Goal: Task Accomplishment & Management: Manage account settings

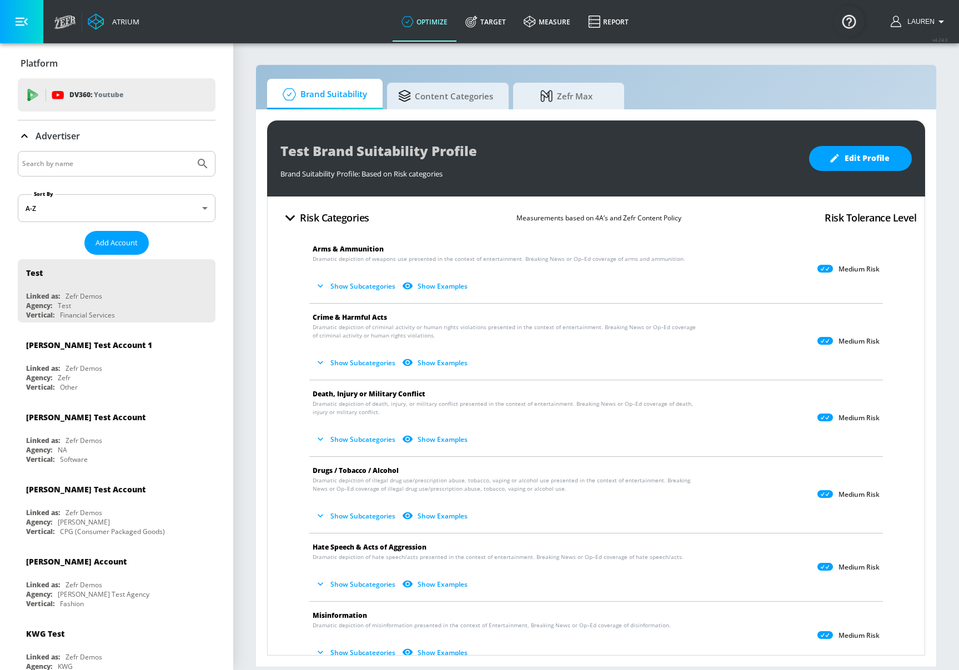
click at [101, 163] on input "Search by name" at bounding box center [106, 164] width 168 height 14
type input "alzheimer"
click at [190, 152] on button "Submit Search" at bounding box center [202, 164] width 24 height 24
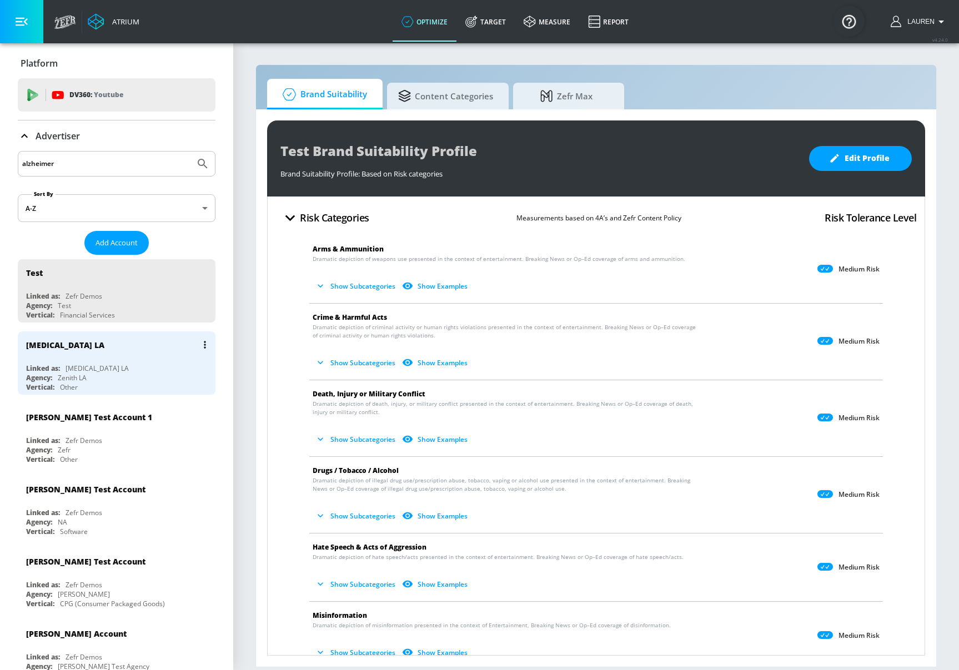
click at [135, 366] on div "Linked as: Alzheimers LA" at bounding box center [119, 368] width 187 height 9
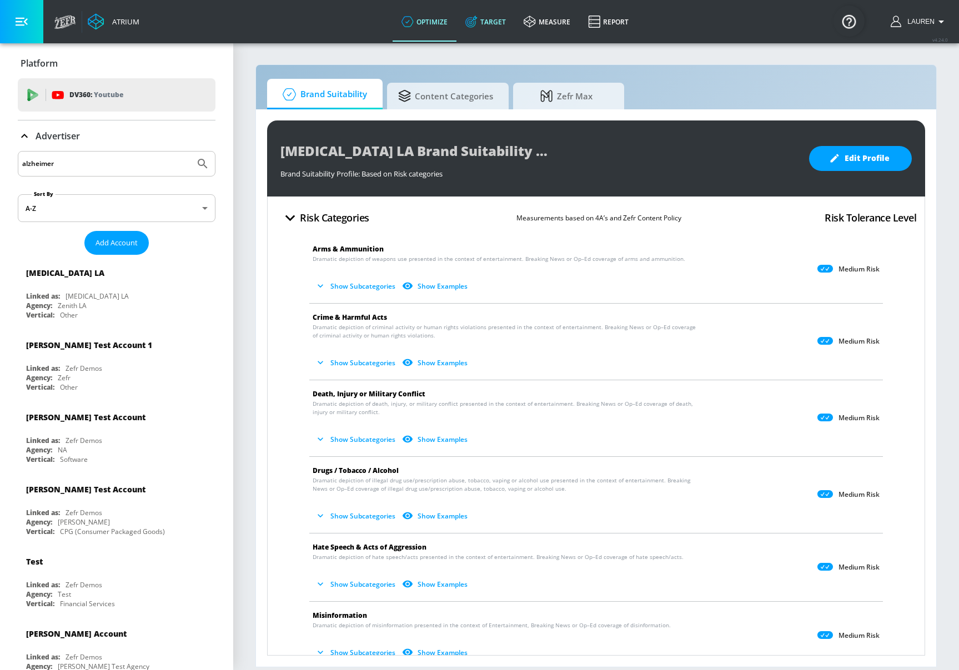
click at [497, 22] on link "Target" at bounding box center [485, 22] width 58 height 40
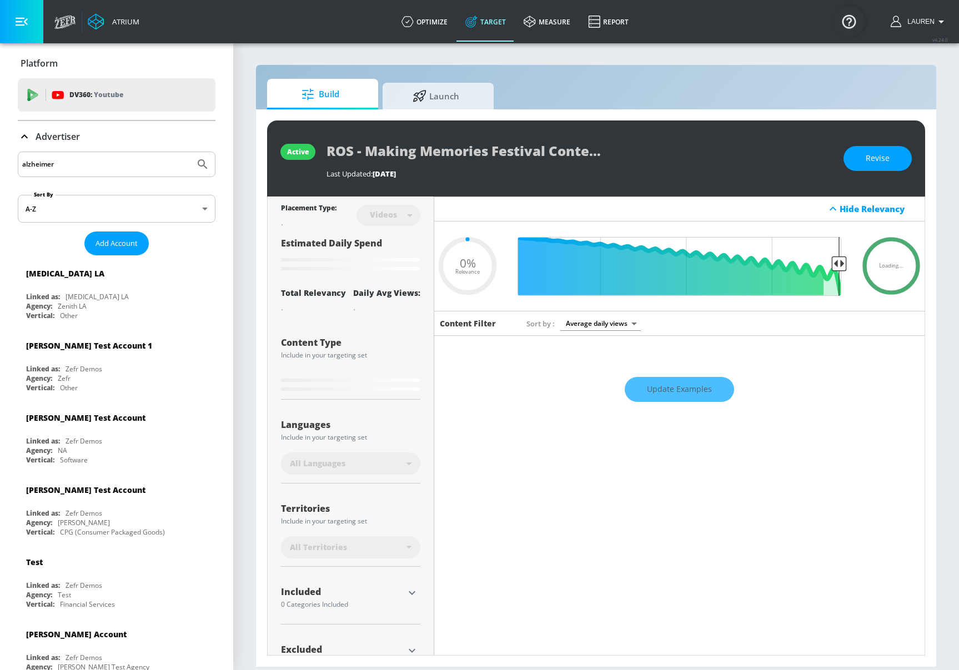
click at [22, 135] on icon at bounding box center [24, 136] width 13 height 13
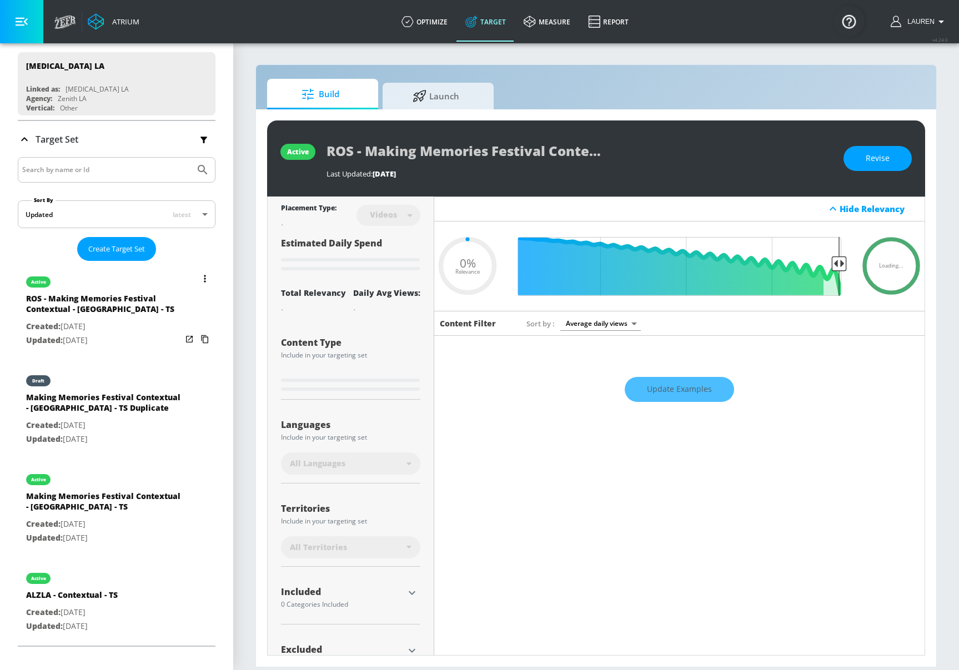
scroll to position [182, 0]
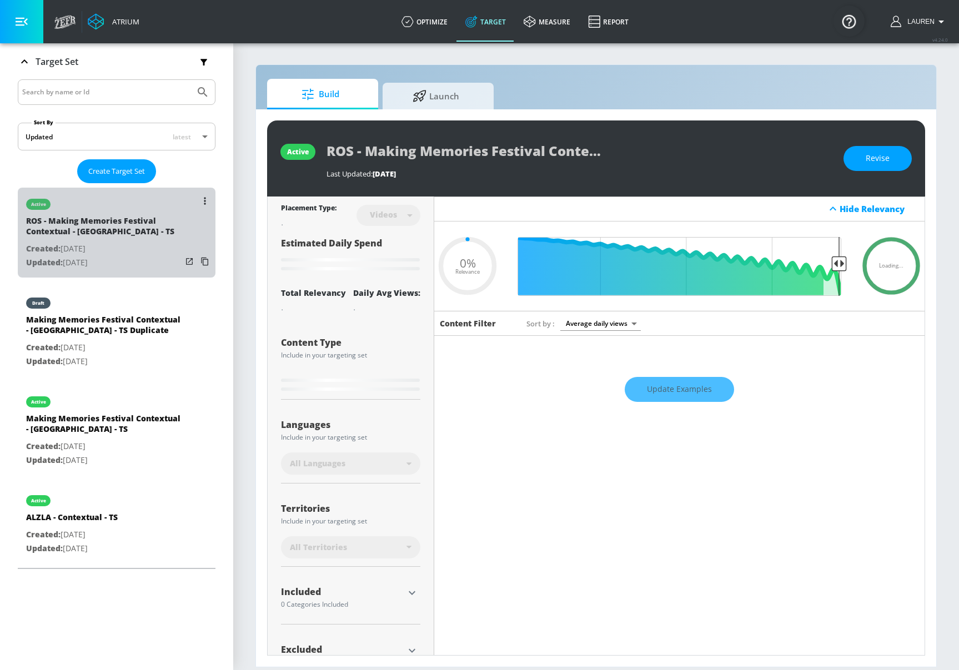
click at [163, 246] on p "Created: Sep. 19, 2024" at bounding box center [103, 249] width 155 height 14
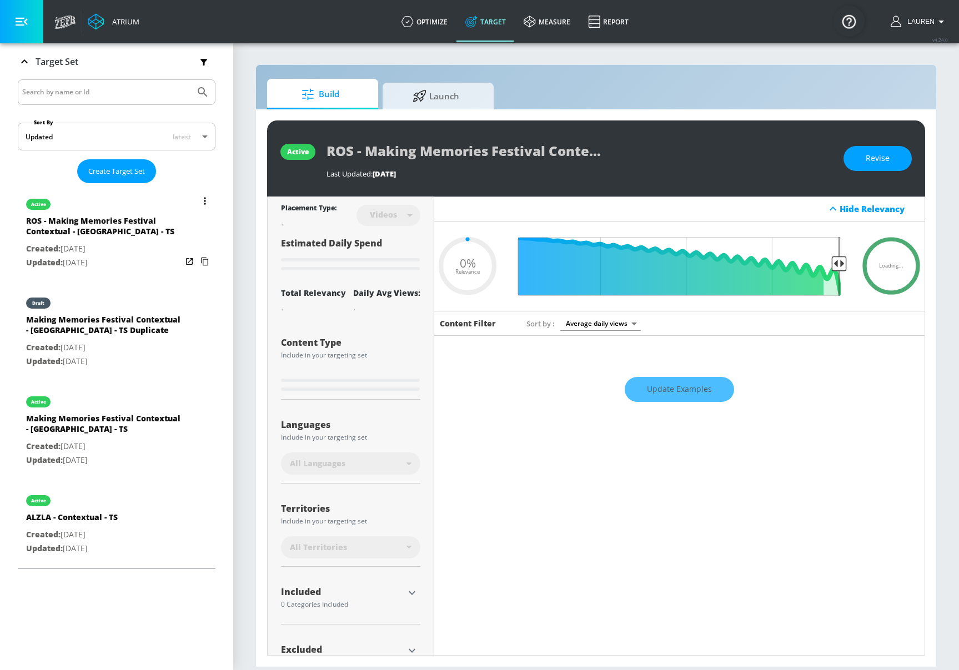
type input "0.5"
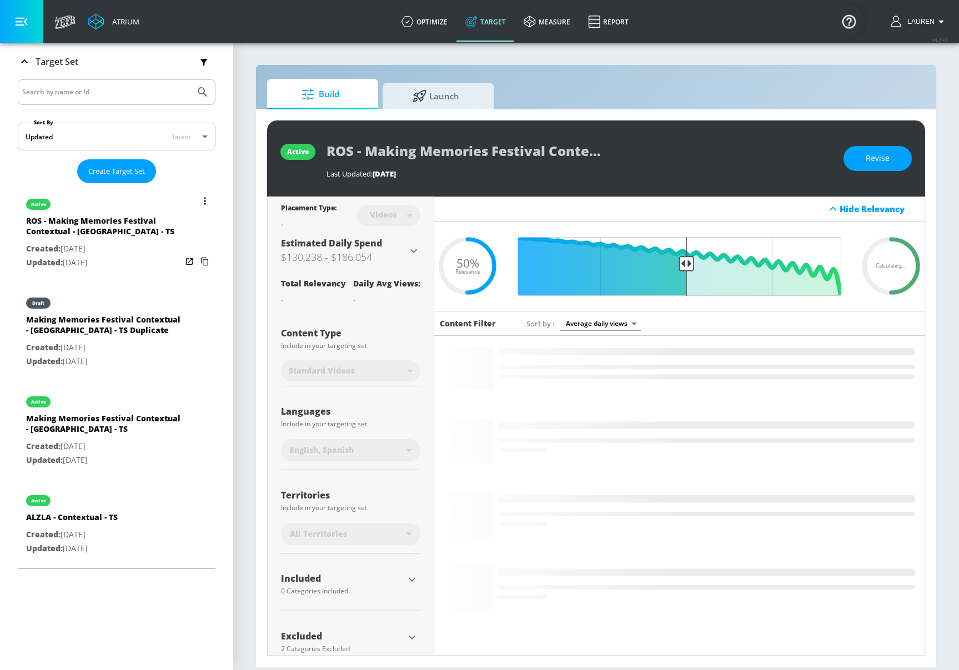
click at [204, 204] on icon "list of Target Set" at bounding box center [205, 201] width 2 height 8
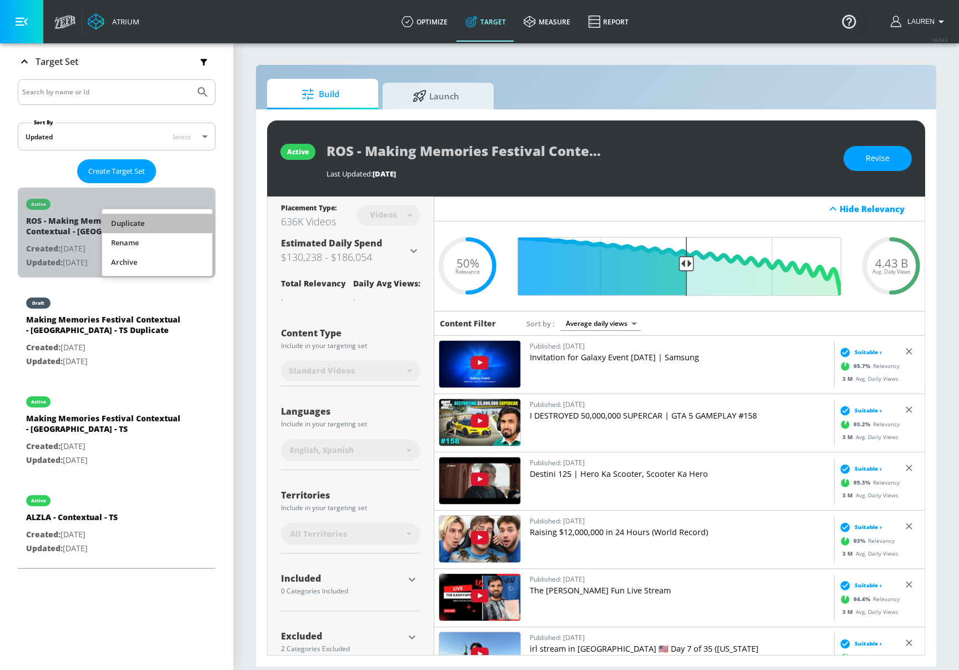
click at [177, 224] on li "Duplicate" at bounding box center [157, 223] width 110 height 19
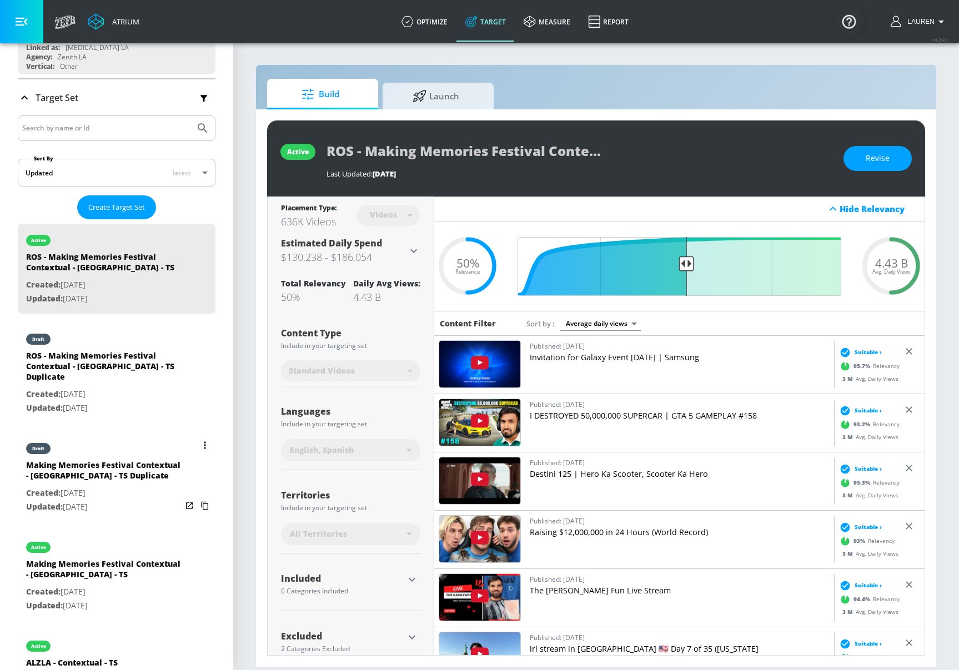
scroll to position [145, 0]
click at [155, 388] on p "Created: Sep. 04, 2025" at bounding box center [103, 395] width 155 height 14
type input "ROS - Making Memories Festival Contextual - ALZLA - TS Duplicate"
type input "0.05"
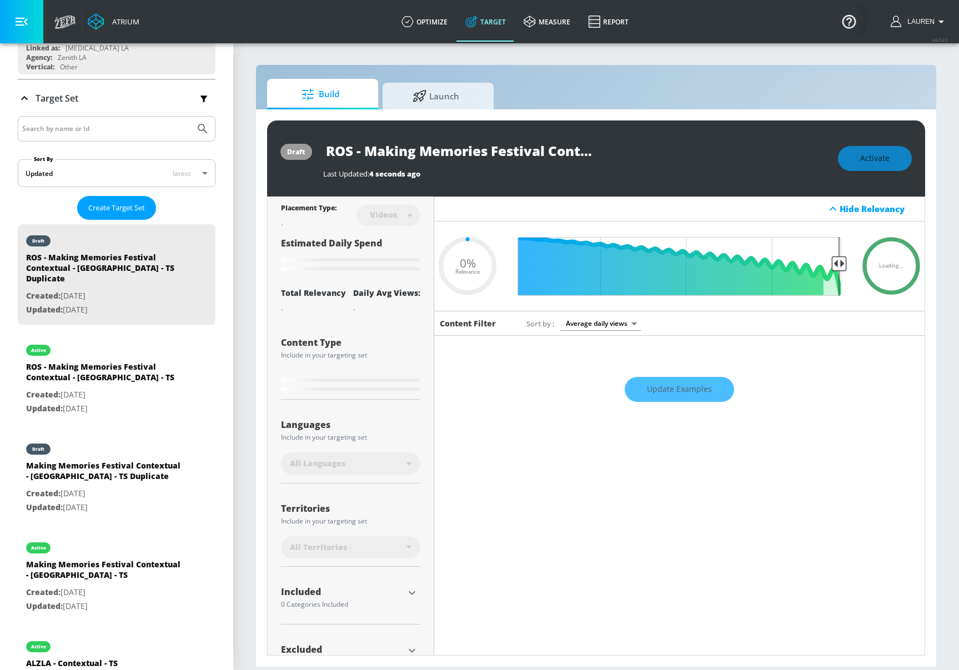
click at [385, 217] on div "Videos" at bounding box center [383, 214] width 38 height 9
click at [386, 217] on div "Videos" at bounding box center [383, 214] width 38 height 9
click at [394, 216] on div "Videos" at bounding box center [383, 214] width 38 height 9
click at [394, 215] on div "Videos" at bounding box center [383, 214] width 38 height 9
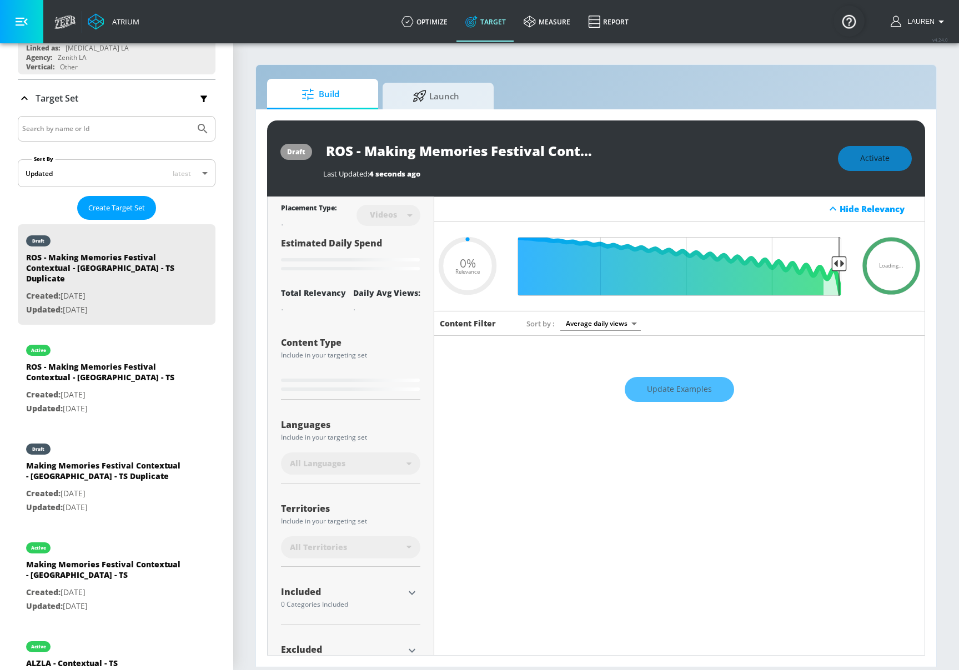
click at [394, 215] on div "Videos" at bounding box center [383, 214] width 38 height 9
click at [402, 216] on div "Videos" at bounding box center [383, 214] width 38 height 9
click at [545, 153] on input "ROS - Making Memories Festival Contextual - ALZLA - TS Duplicate" at bounding box center [462, 150] width 278 height 25
drag, startPoint x: 555, startPoint y: 148, endPoint x: 679, endPoint y: 149, distance: 123.8
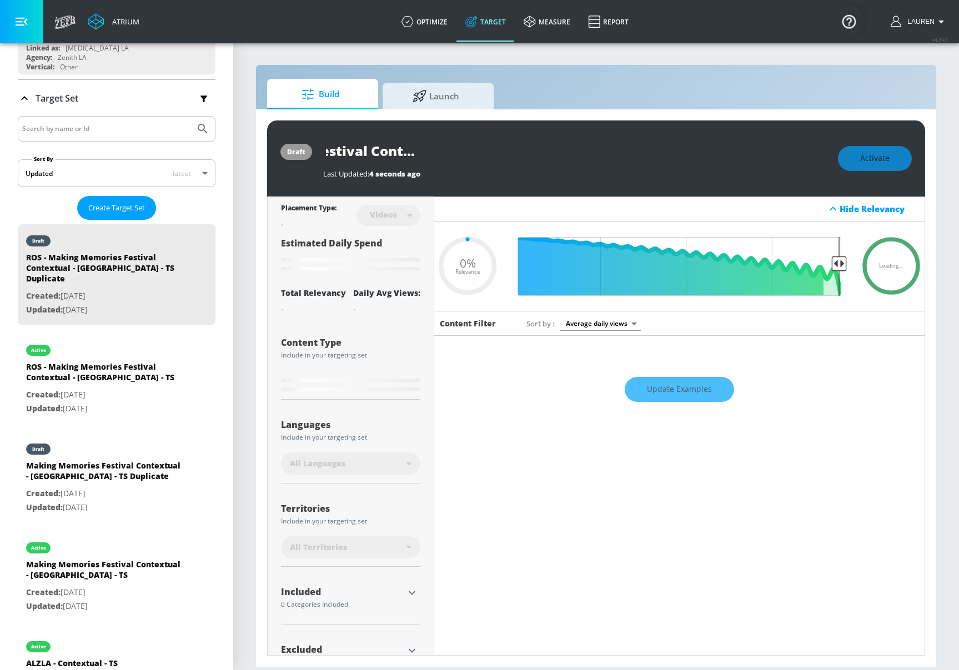
click at [679, 149] on div "ROS - Making Memories Festival Contextual - ALZLA - TS Duplicate" at bounding box center [575, 150] width 504 height 25
click at [519, 160] on input "ROS - Making Memories Festival Contextual - ALZLA - TS Duplicate" at bounding box center [462, 150] width 278 height 25
drag, startPoint x: 514, startPoint y: 149, endPoint x: 694, endPoint y: 155, distance: 180.0
click at [694, 155] on div "ROS - Making Memories Festival Contextual - ALZLA - TS Duplicate" at bounding box center [575, 150] width 504 height 25
type input "ROS - Making Memories Festival Contextual - ALZLA - C"
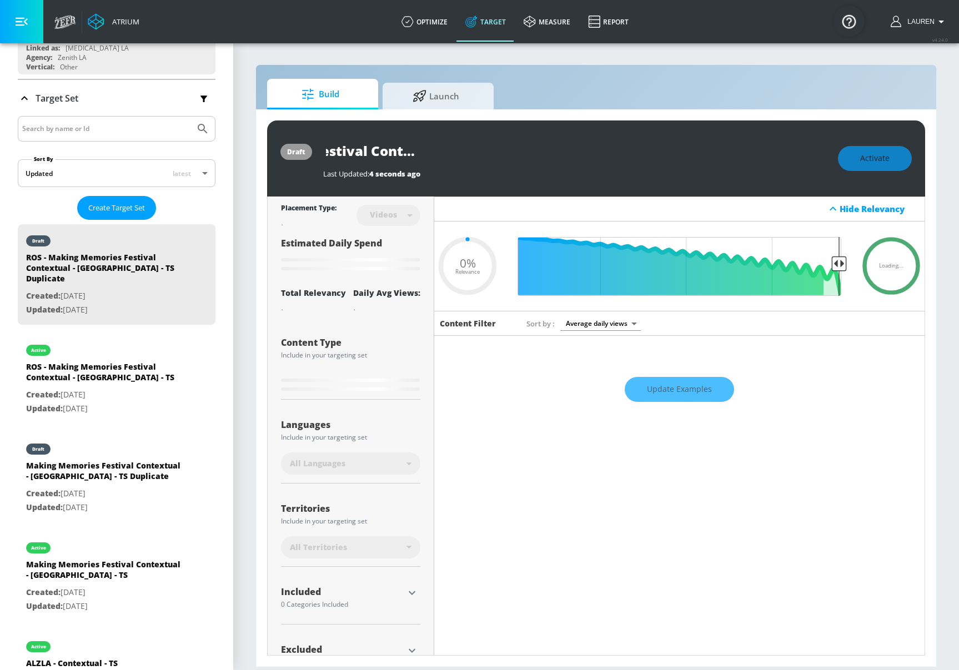
type input "0.05"
type input "ROS - Making Memories Festival Contextual - ALZLA - CT"
type input "0.05"
type input "ROS - Making Memories Festival Contextual - ALZLA - CT"
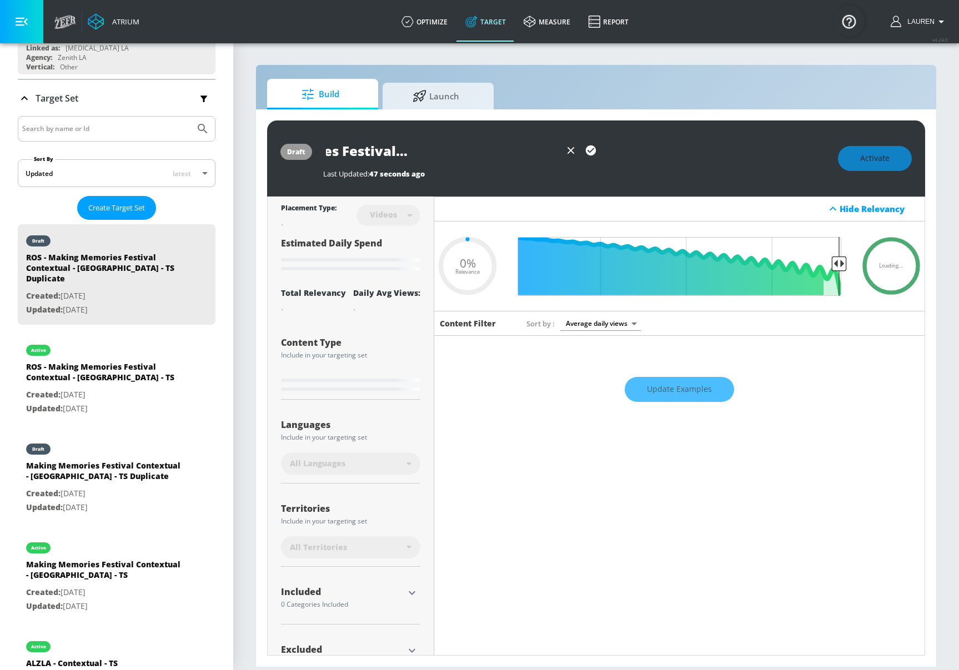
scroll to position [0, 0]
click at [589, 150] on icon "button" at bounding box center [591, 150] width 10 height 10
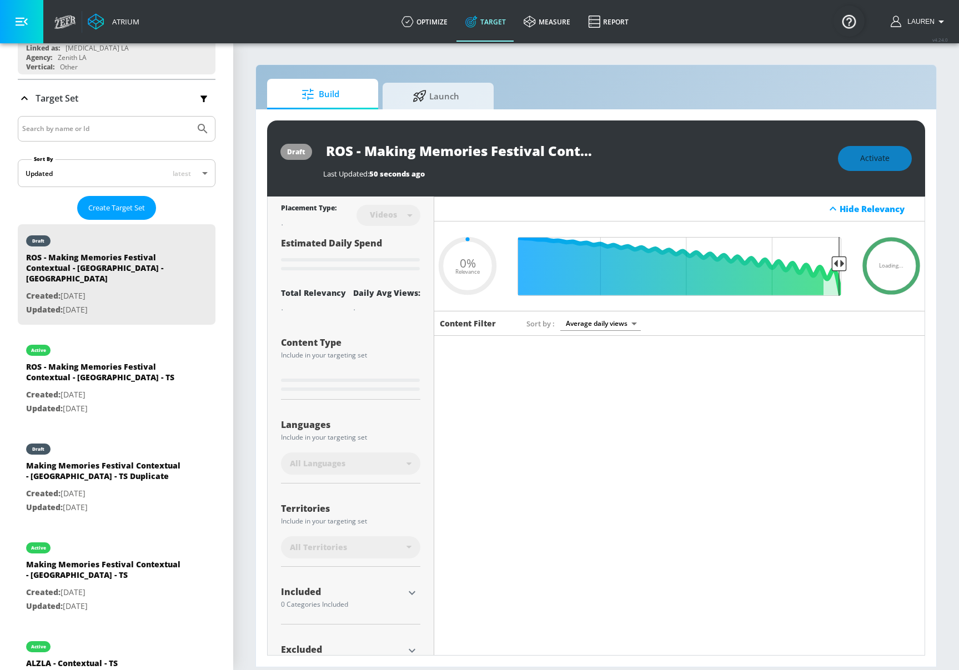
type input "0.05"
type input "ROS - Making Memories Festival Contextual - ALZLA - TS Duplicate"
type input "0.5"
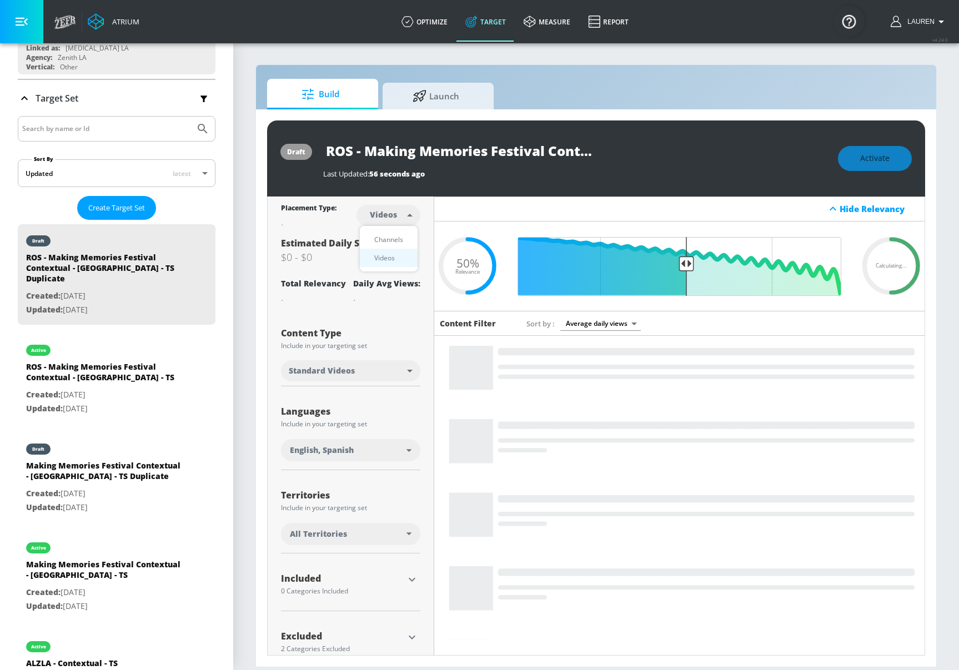
click at [397, 214] on body "Atrium optimize Target measure Report optimize Target measure Report v 4.24.0 L…" at bounding box center [479, 335] width 959 height 670
click at [386, 243] on div "Channels" at bounding box center [389, 240] width 40 height 12
type input "channels"
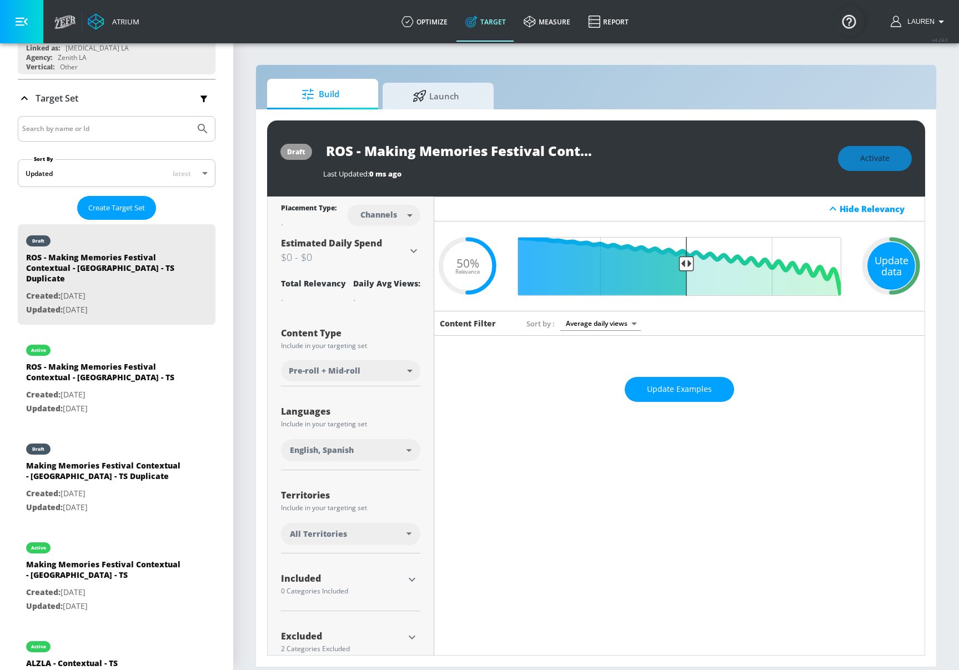
click at [895, 270] on div "Update data" at bounding box center [891, 266] width 48 height 48
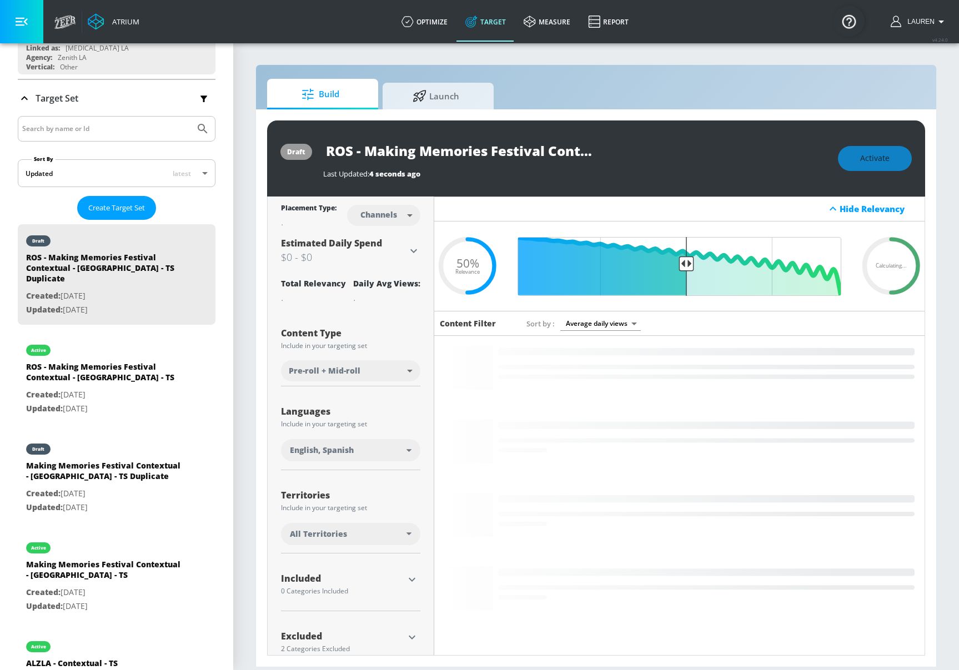
click at [515, 149] on input "ROS - Making Memories Festival Contextual - ALZLA - TS Duplicate" at bounding box center [462, 150] width 278 height 25
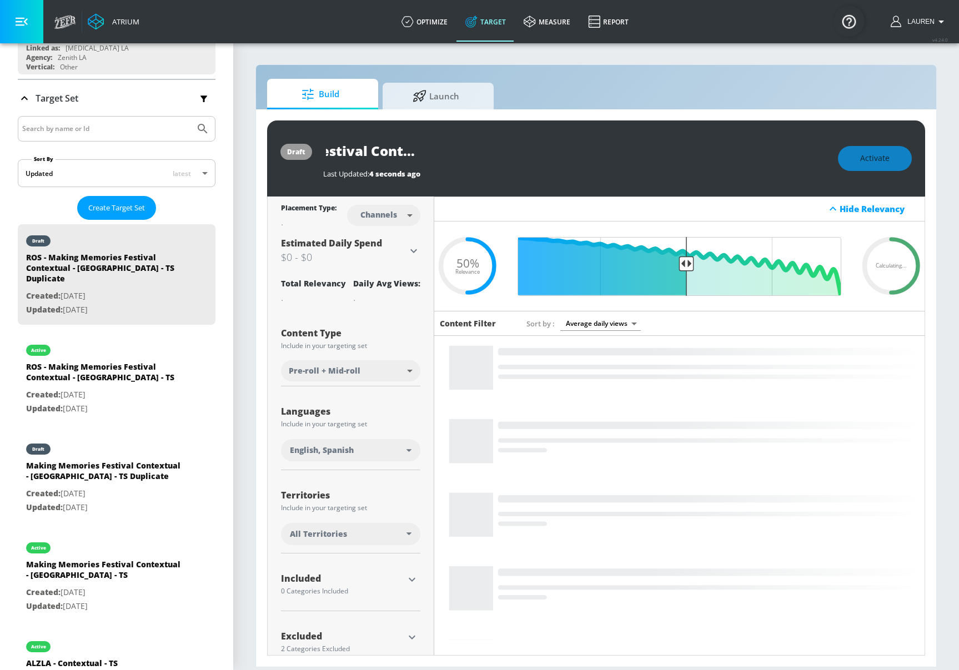
drag, startPoint x: 546, startPoint y: 153, endPoint x: 674, endPoint y: 158, distance: 127.3
click at [674, 158] on div "ROS - Making Memories Festival Contextual - ALZLA - TS Duplicate" at bounding box center [575, 150] width 504 height 25
click at [549, 150] on input "ROS - Making Memories Festival Contextual - ALZLA - TS Duplicate" at bounding box center [462, 150] width 278 height 25
drag, startPoint x: 514, startPoint y: 150, endPoint x: 643, endPoint y: 154, distance: 128.9
click at [643, 154] on div "ROS - Making Memories Festival Contextual - ALZLA - TS Duplicate" at bounding box center [575, 150] width 504 height 25
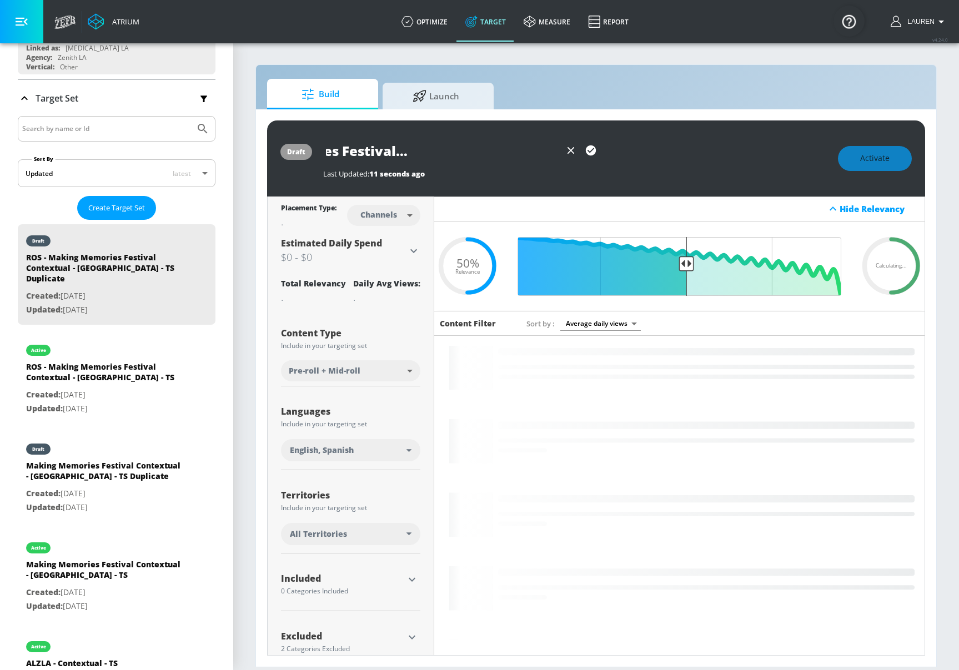
scroll to position [0, 0]
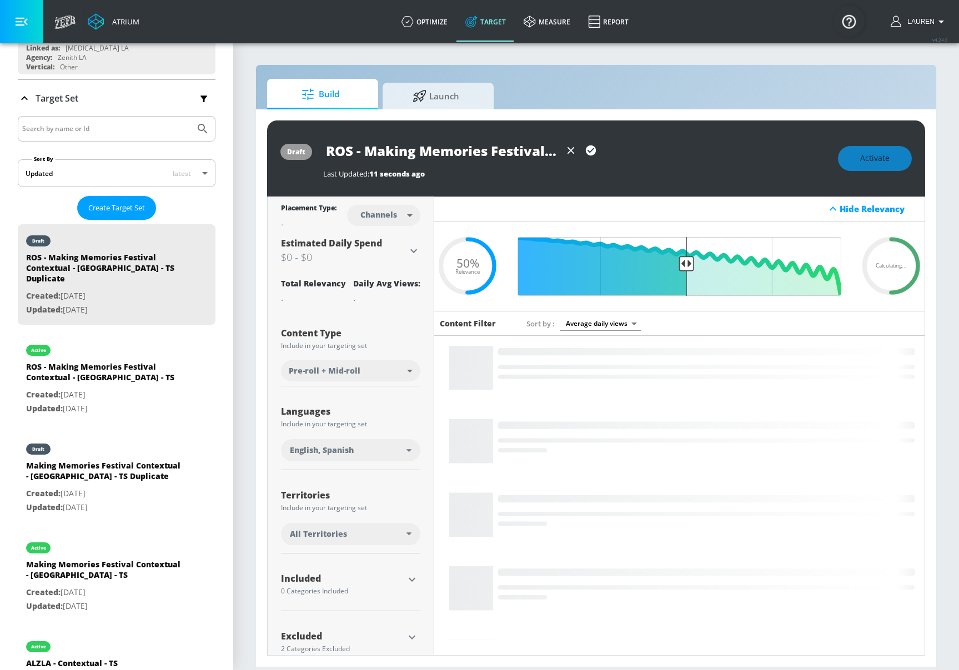
click at [590, 148] on icon "button" at bounding box center [591, 150] width 10 height 10
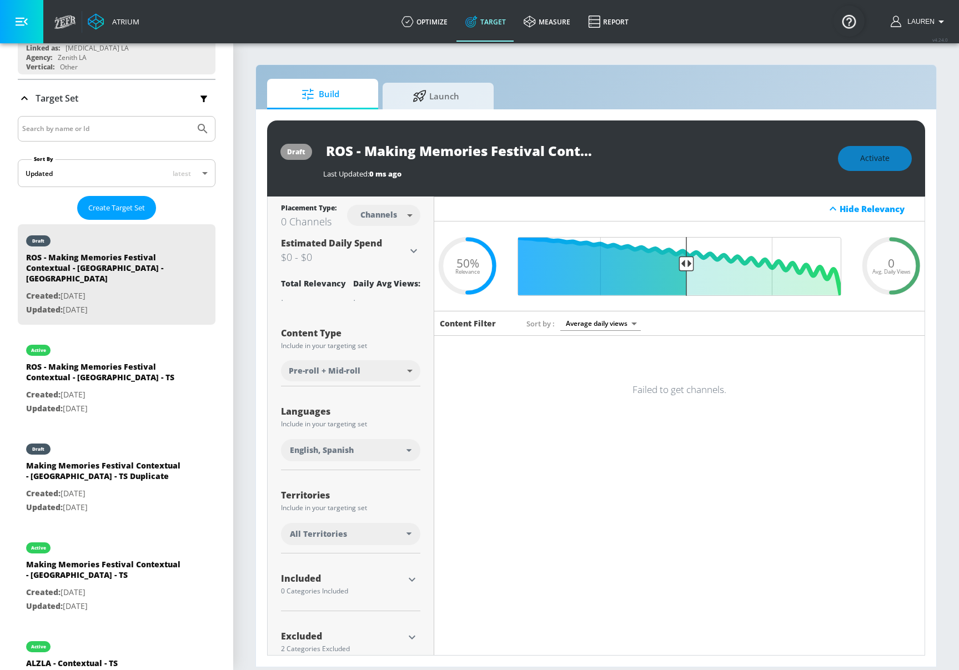
scroll to position [23, 0]
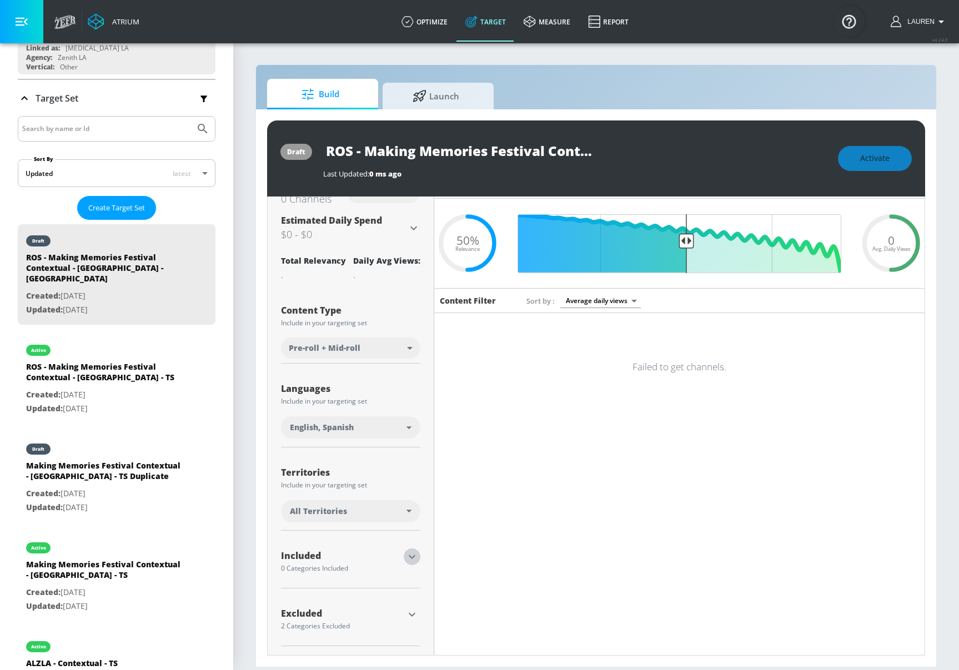
click at [416, 552] on icon "button" at bounding box center [411, 556] width 13 height 13
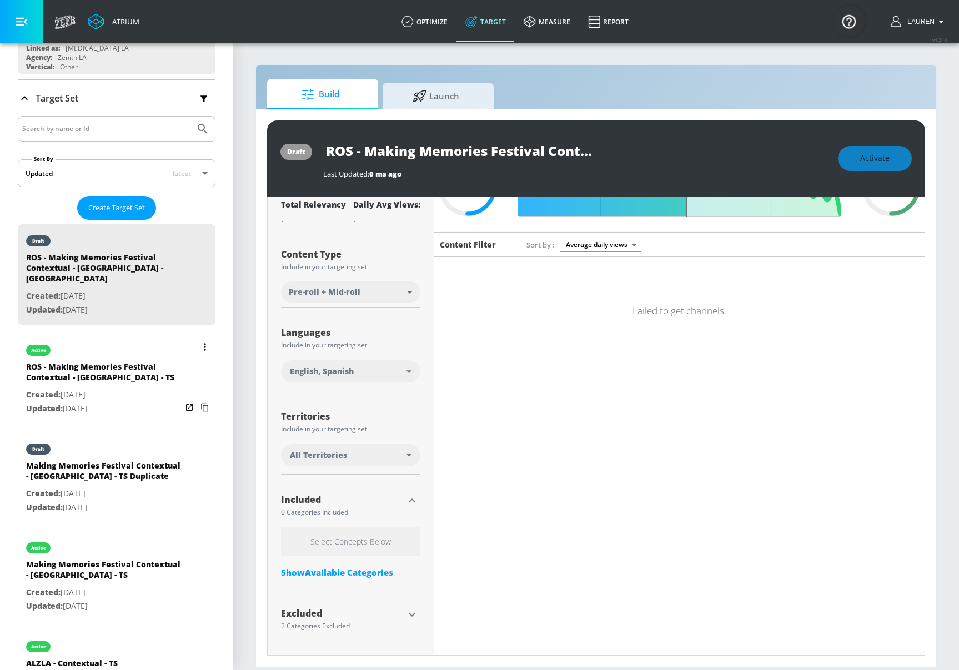
scroll to position [184, 0]
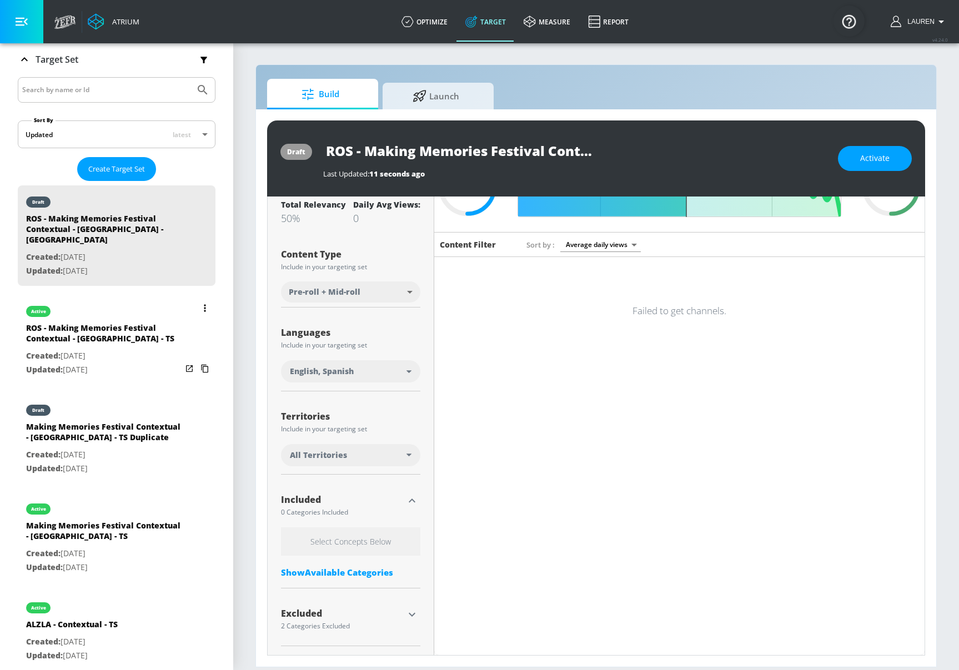
click at [150, 333] on div "ROS - Making Memories Festival Contextual - ALZLA - TS" at bounding box center [103, 336] width 155 height 27
type input "ROS - Making Memories Festival Contextual - ALZLA - TS"
type input "videos"
type input "0.05"
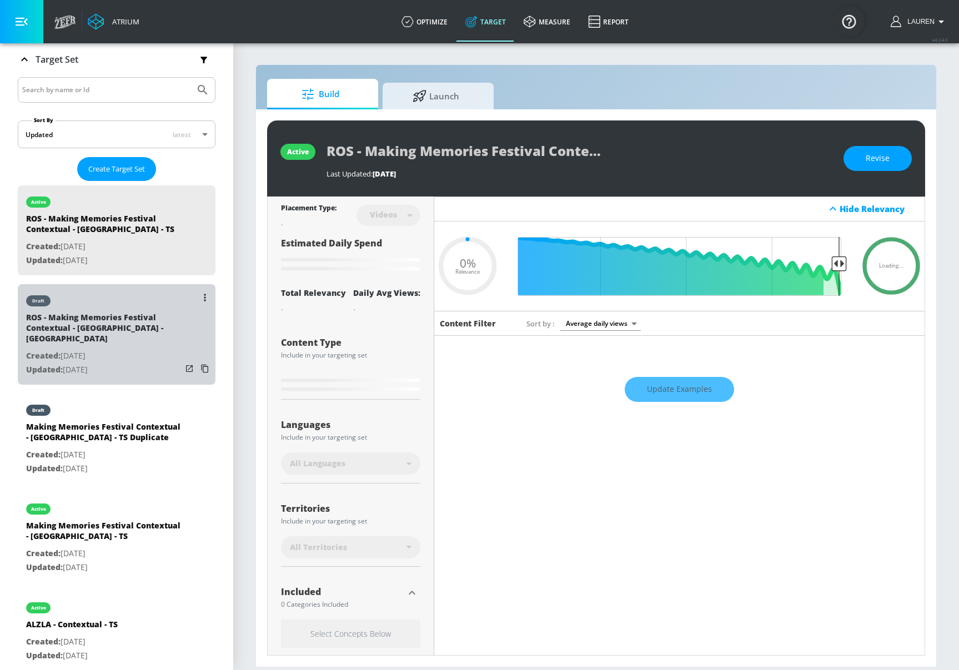
click at [129, 349] on p "Created: Sep. 04, 2025" at bounding box center [103, 356] width 155 height 14
type input "ROS - Making Memories Festival Contextual - ALZLA - CT"
type input "channels"
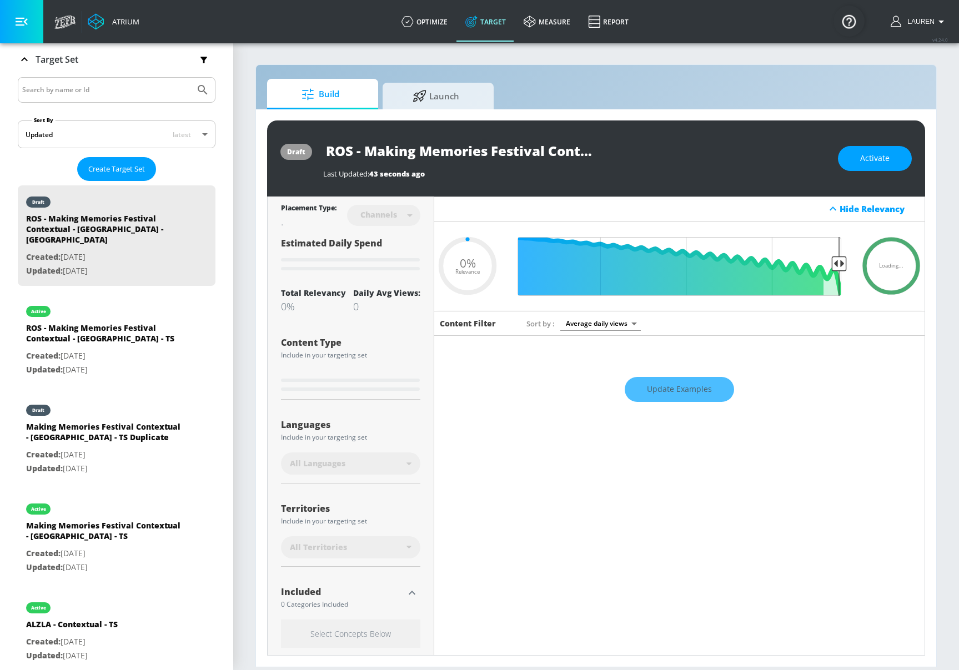
type input "0.5"
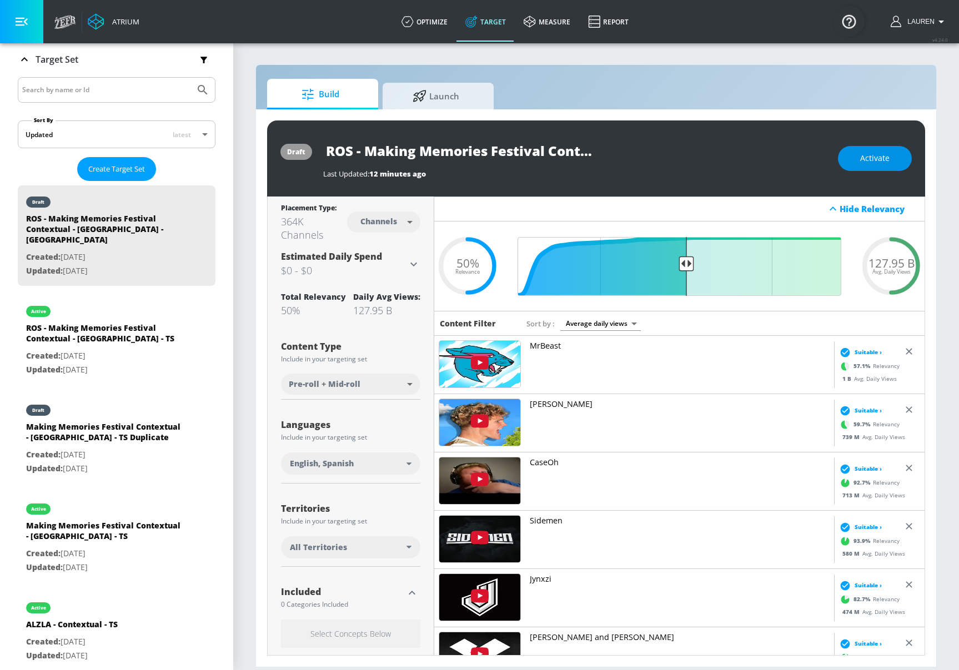
click at [874, 155] on span "Activate" at bounding box center [874, 159] width 29 height 14
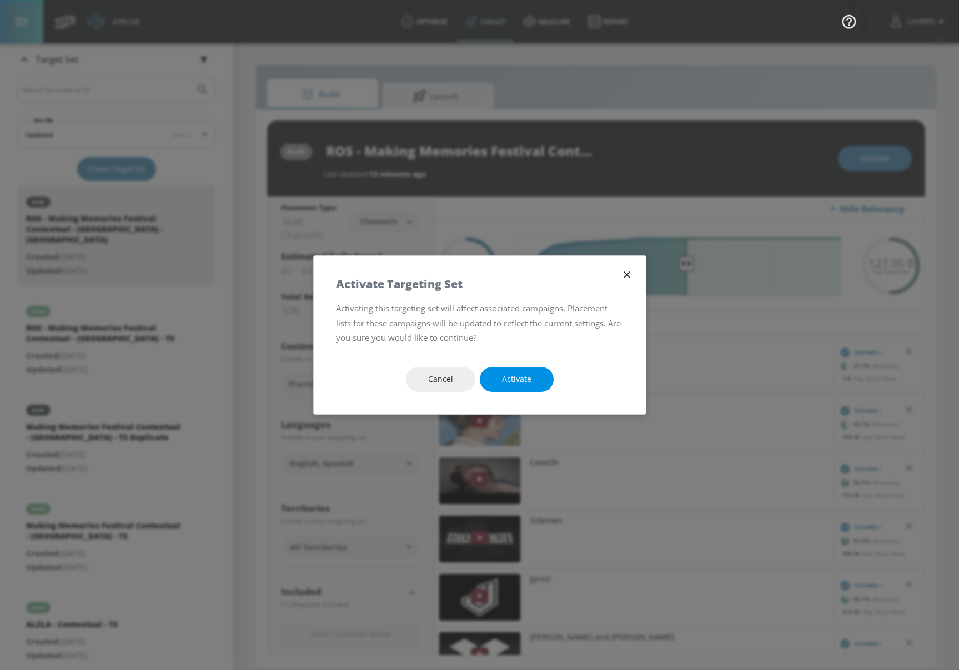
click at [523, 381] on span "Activate" at bounding box center [516, 380] width 29 height 14
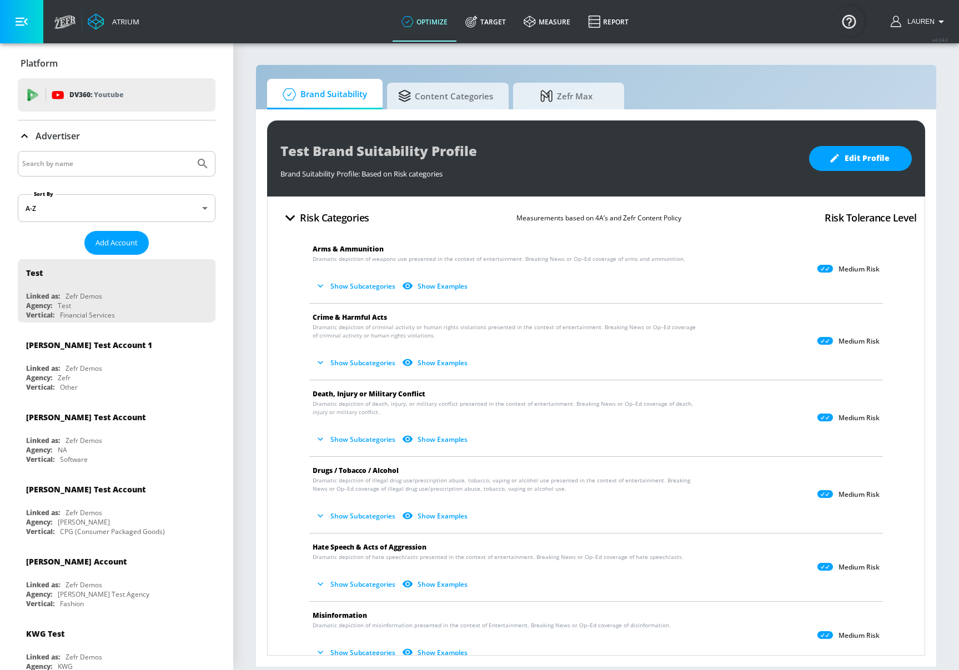
click at [133, 173] on div at bounding box center [117, 164] width 198 height 26
click at [140, 159] on input "Search by name" at bounding box center [106, 164] width 168 height 14
type input "alzheimer"
click at [190, 152] on button "Submit Search" at bounding box center [202, 164] width 24 height 24
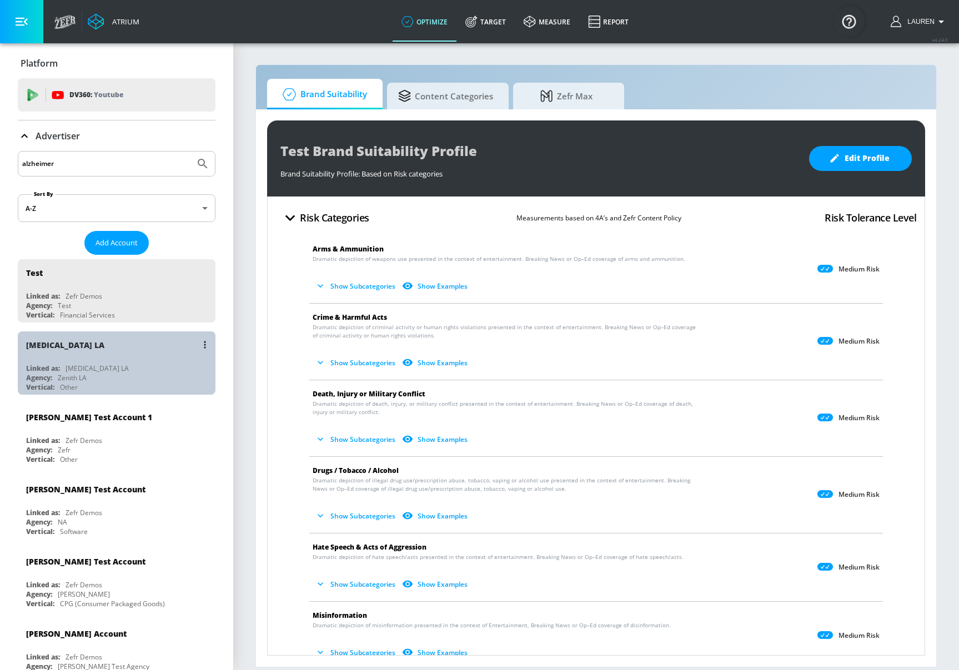
click at [124, 357] on div "Alzheimers LA" at bounding box center [119, 345] width 187 height 27
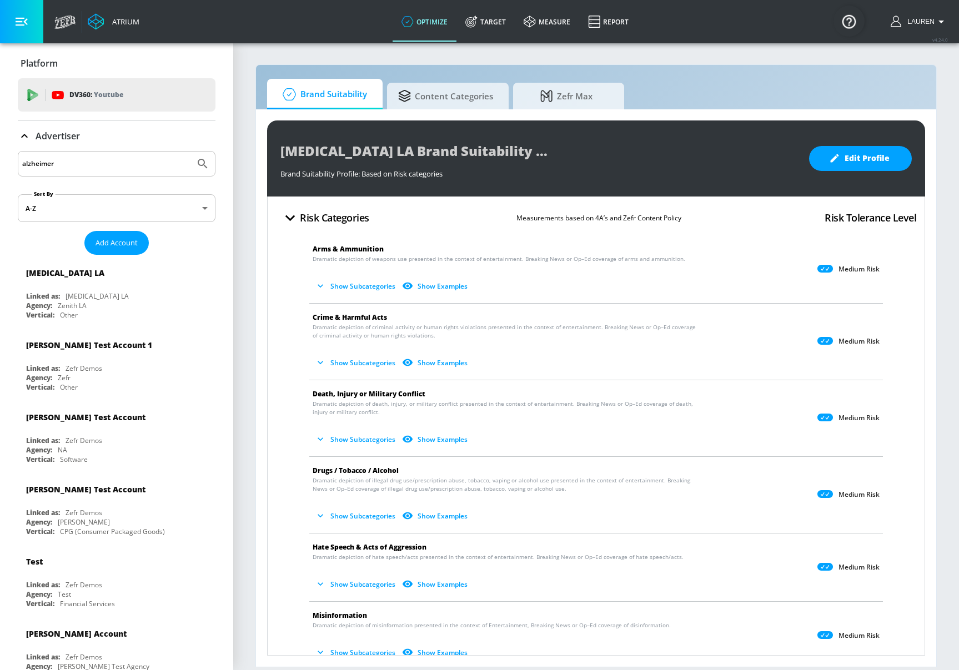
click at [22, 138] on icon at bounding box center [24, 135] width 13 height 13
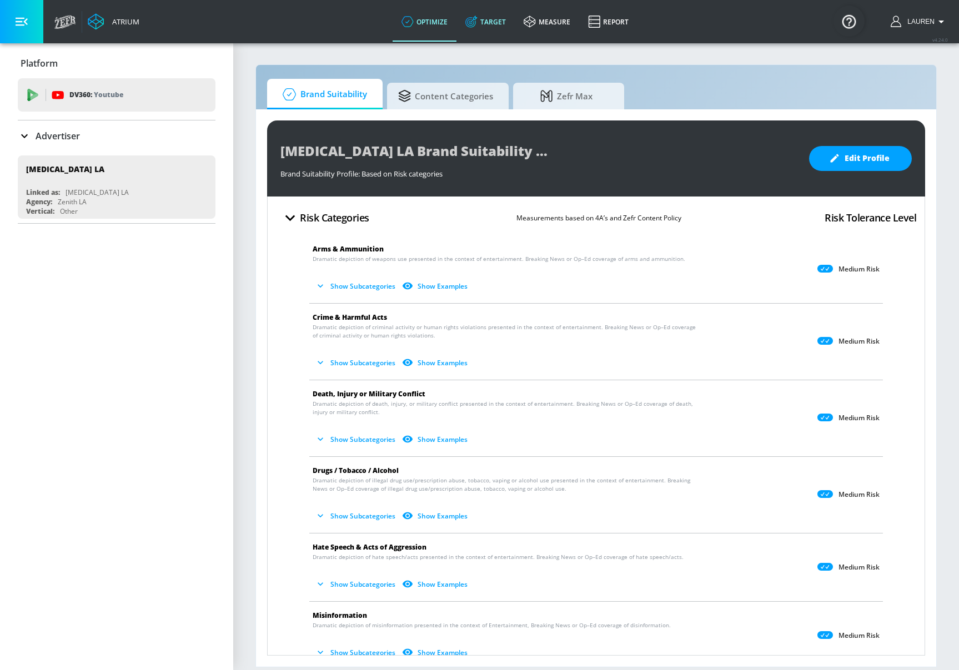
click at [485, 23] on link "Target" at bounding box center [485, 22] width 58 height 40
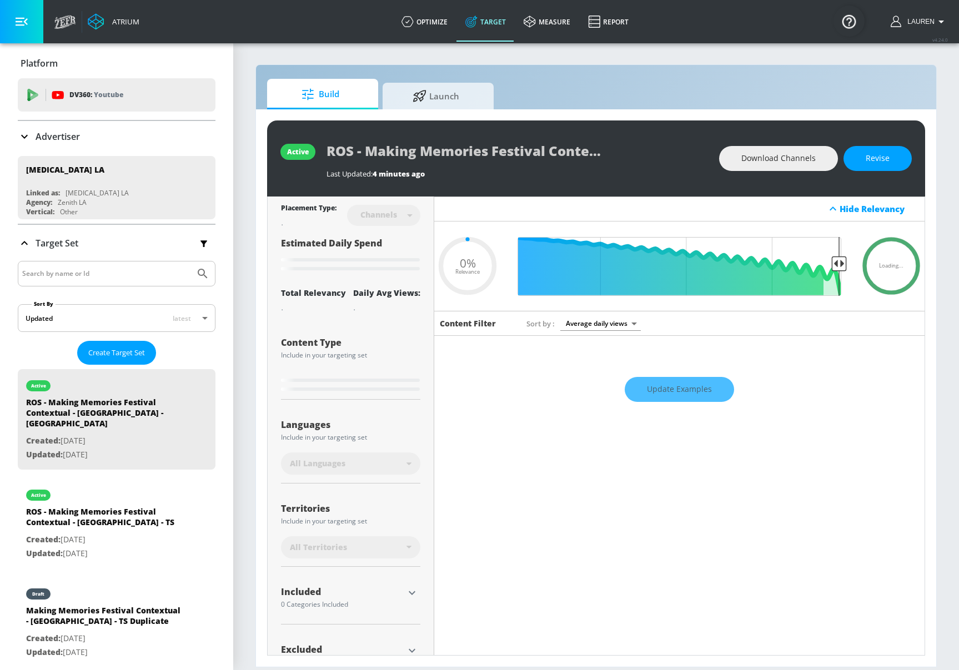
type input "0.05"
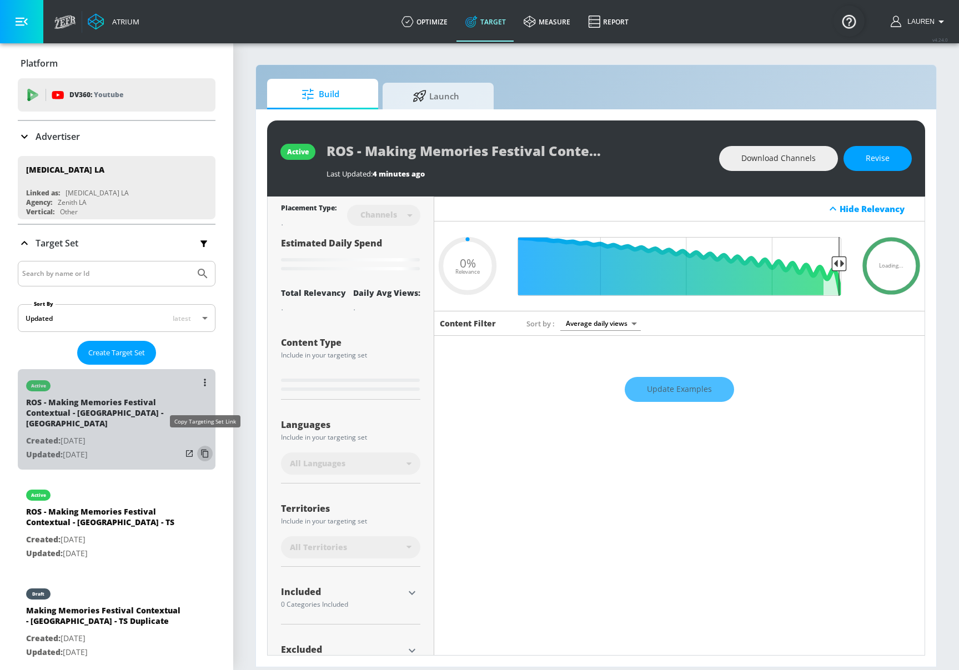
click at [204, 445] on icon "list of Target Set" at bounding box center [205, 454] width 18 height 18
